Goal: Task Accomplishment & Management: Use online tool/utility

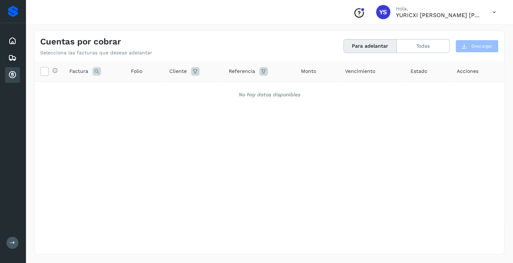
click at [446, 14] on p "YURICXI [PERSON_NAME] [PERSON_NAME]" at bounding box center [438, 15] width 85 height 7
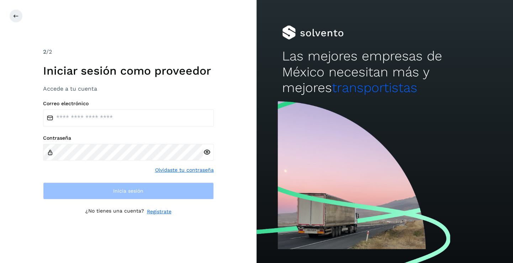
drag, startPoint x: 122, startPoint y: 55, endPoint x: 127, endPoint y: 77, distance: 22.2
click at [122, 55] on div "2 /2" at bounding box center [128, 52] width 171 height 9
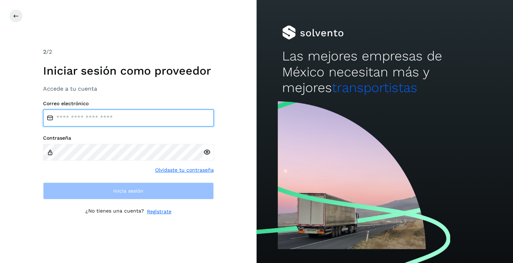
click at [115, 110] on input "email" at bounding box center [128, 118] width 171 height 17
type input "**********"
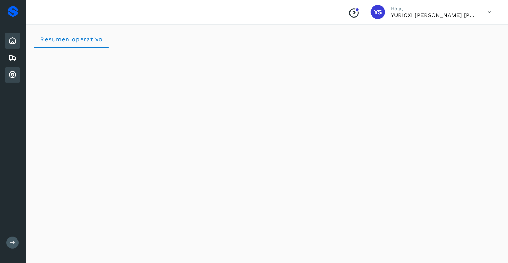
click at [13, 74] on icon at bounding box center [12, 75] width 9 height 9
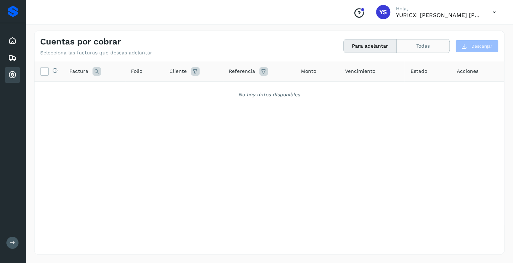
click at [434, 47] on button "Todas" at bounding box center [423, 46] width 53 height 13
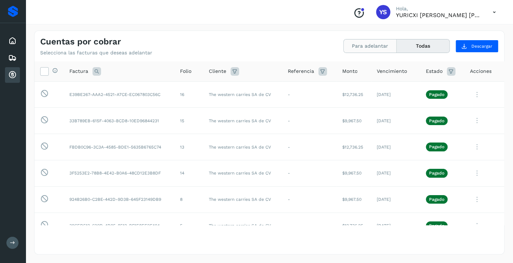
click at [373, 47] on button "Para adelantar" at bounding box center [370, 46] width 53 height 13
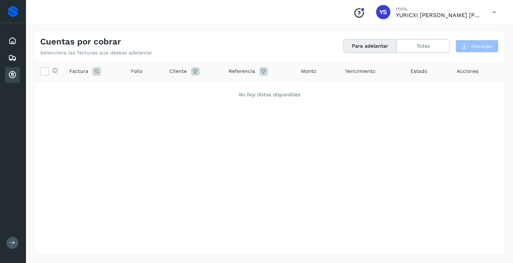
drag, startPoint x: 259, startPoint y: 119, endPoint x: 238, endPoint y: 115, distance: 21.3
click at [259, 119] on div "Selecciona todas las facturas disponibles para adelanto Factura Folio Cliente R…" at bounding box center [270, 144] width 470 height 164
click at [14, 42] on icon at bounding box center [12, 41] width 9 height 9
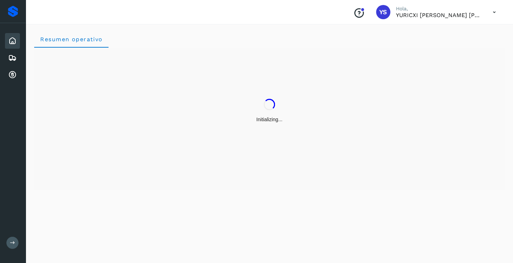
drag, startPoint x: 8, startPoint y: 77, endPoint x: 48, endPoint y: 77, distance: 40.2
click at [23, 77] on div "Inicio Embarques Cuentas por cobrar" at bounding box center [13, 58] width 26 height 70
